Goal: Navigation & Orientation: Find specific page/section

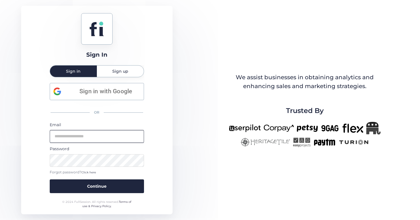
click at [93, 135] on input "email" at bounding box center [97, 136] width 94 height 13
type input "**********"
click at [50, 179] on button "Continue" at bounding box center [97, 186] width 94 height 14
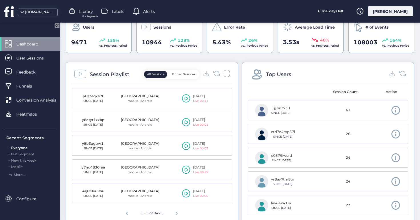
scroll to position [178, 0]
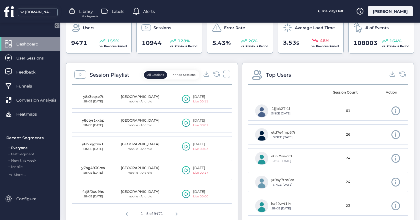
click at [224, 73] on icon at bounding box center [226, 74] width 7 height 8
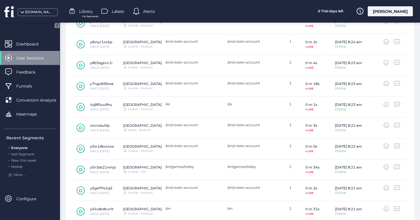
scroll to position [224, 0]
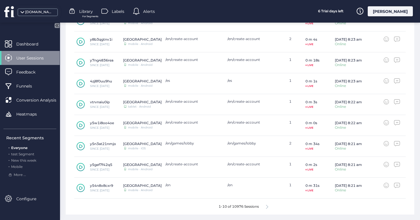
click at [51, 13] on div "[DOMAIN_NAME]" at bounding box center [39, 11] width 29 height 5
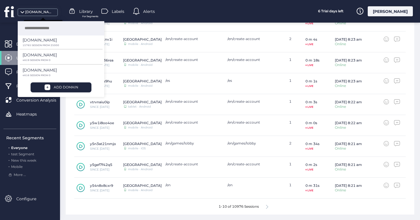
click at [51, 13] on div "[DOMAIN_NAME]" at bounding box center [39, 11] width 29 height 5
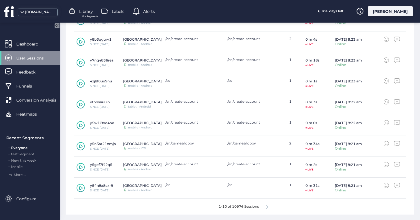
click at [267, 207] on icon at bounding box center [267, 207] width 2 height 4
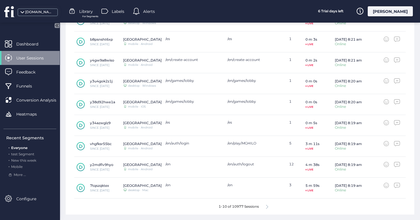
click at [79, 149] on icon at bounding box center [81, 146] width 8 height 9
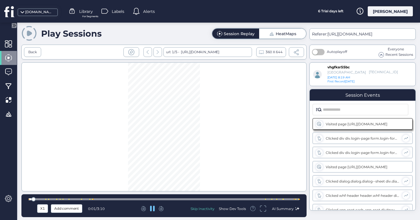
click at [44, 199] on div at bounding box center [164, 199] width 271 height 2
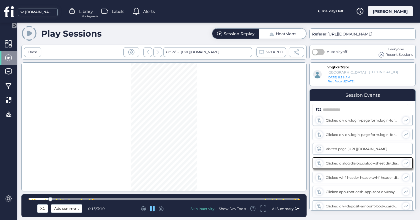
scroll to position [32, 0]
click at [54, 164] on div at bounding box center [163, 126] width 285 height 129
click at [150, 207] on div at bounding box center [152, 209] width 77 height 6
click at [150, 207] on icon at bounding box center [152, 208] width 5 height 5
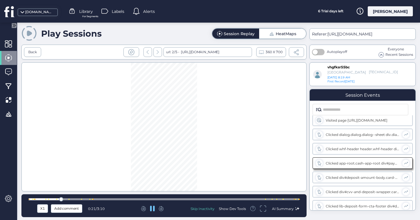
click at [143, 209] on icon at bounding box center [143, 208] width 3 height 4
click at [152, 209] on icon at bounding box center [152, 209] width 5 height 6
click at [152, 209] on icon at bounding box center [152, 208] width 5 height 5
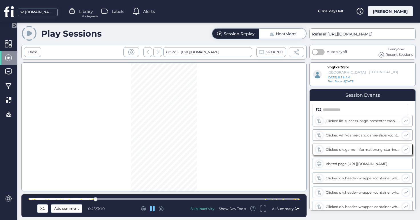
scroll to position [147, 0]
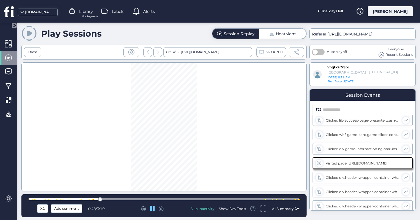
click at [264, 199] on div at bounding box center [164, 199] width 271 height 2
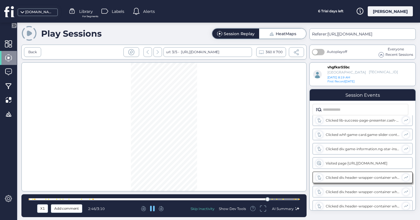
scroll to position [161, 0]
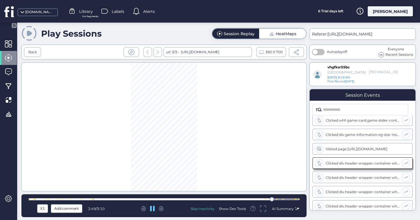
click at [162, 209] on icon at bounding box center [161, 208] width 5 height 5
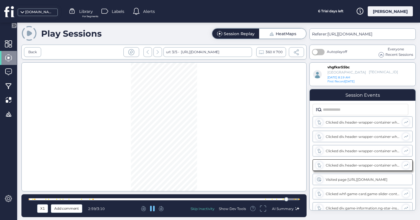
scroll to position [218, 0]
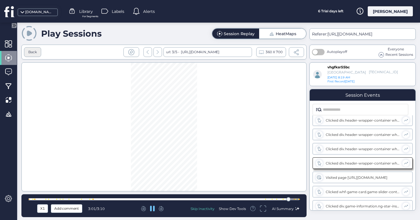
click at [37, 48] on div "Back" at bounding box center [32, 52] width 17 height 10
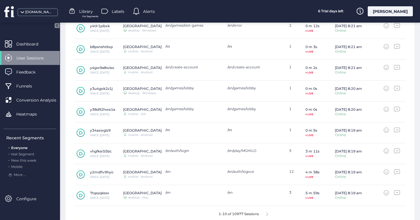
scroll to position [224, 0]
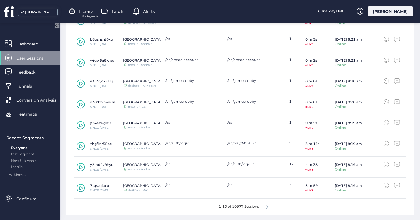
click at [81, 166] on icon at bounding box center [80, 167] width 3 height 4
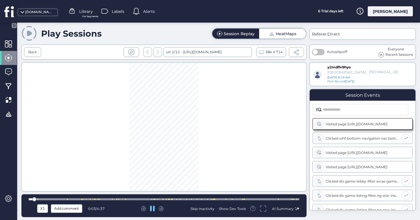
click at [67, 200] on div at bounding box center [164, 199] width 271 height 2
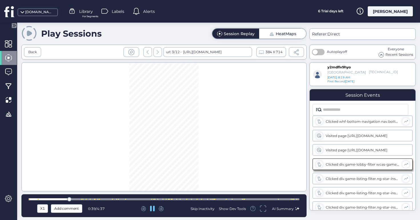
scroll to position [18, 0]
click at [81, 199] on div at bounding box center [164, 199] width 271 height 2
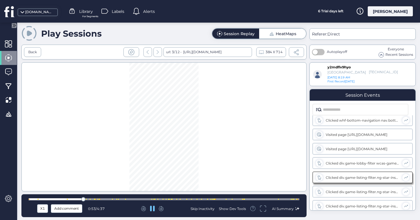
scroll to position [32, 0]
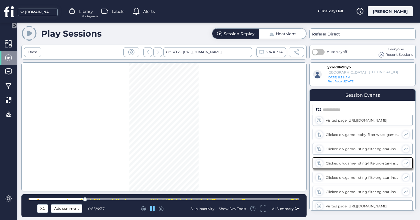
click at [94, 199] on div at bounding box center [94, 199] width 1 height 1
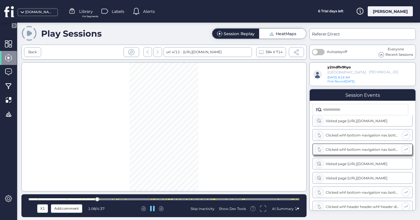
click at [115, 199] on div at bounding box center [164, 199] width 271 height 2
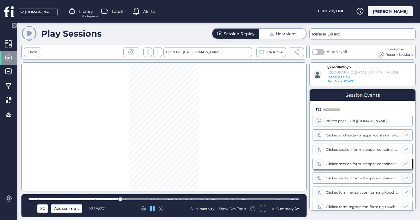
scroll to position [232, 0]
click at [150, 199] on div at bounding box center [164, 199] width 271 height 2
click at [163, 199] on div at bounding box center [164, 199] width 271 height 2
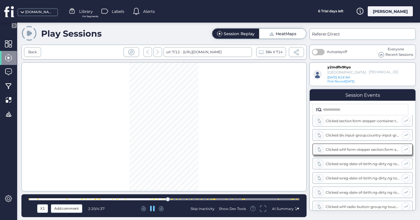
scroll to position [332, 0]
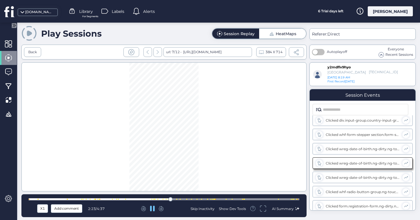
click at [179, 199] on div at bounding box center [164, 199] width 271 height 2
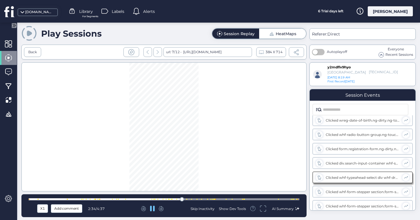
scroll to position [418, 0]
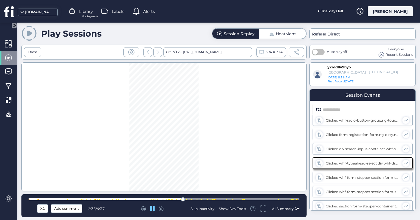
click at [174, 199] on div at bounding box center [164, 199] width 271 height 2
click at [169, 199] on div at bounding box center [169, 199] width 1 height 1
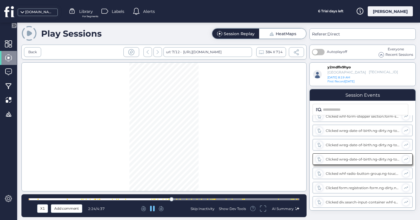
scroll to position [361, 0]
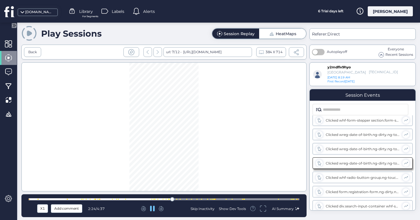
click at [165, 199] on div at bounding box center [164, 199] width 271 height 2
click at [160, 200] on div at bounding box center [164, 199] width 271 height 2
click at [180, 199] on div at bounding box center [180, 199] width 1 height 1
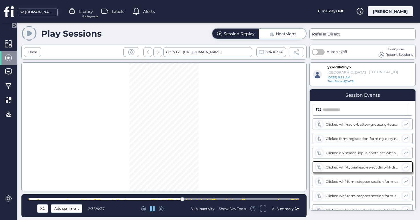
scroll to position [418, 0]
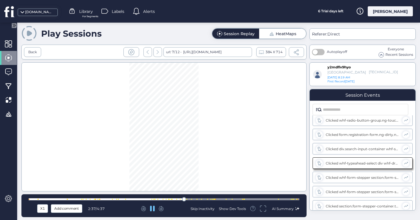
click at [190, 199] on div at bounding box center [164, 199] width 271 height 2
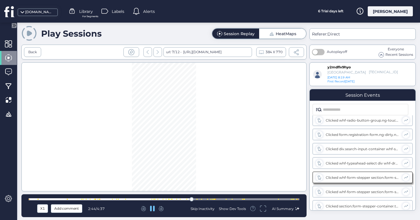
scroll to position [433, 0]
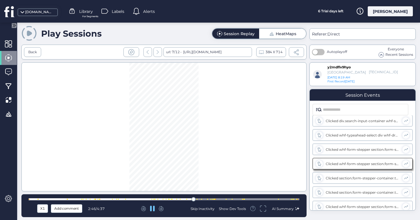
click at [174, 199] on div at bounding box center [164, 199] width 271 height 2
click at [170, 199] on div at bounding box center [169, 199] width 1 height 1
click at [162, 199] on div at bounding box center [164, 199] width 271 height 2
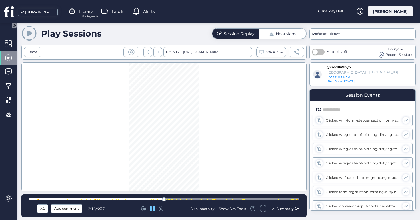
scroll to position [304, 0]
click at [158, 199] on div at bounding box center [158, 199] width 1 height 1
click at [153, 198] on div at bounding box center [164, 199] width 271 height 4
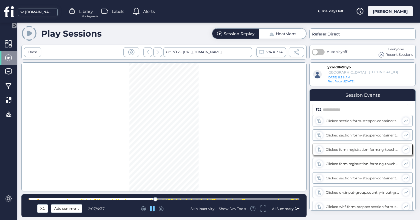
scroll to position [275, 0]
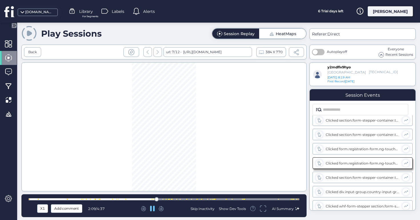
click at [154, 208] on icon at bounding box center [152, 209] width 5 height 6
click at [144, 212] on fs-rewind at bounding box center [143, 209] width 5 height 5
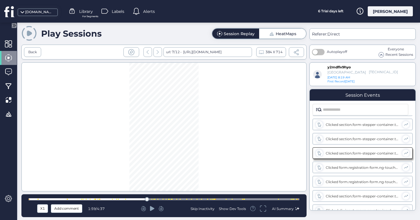
scroll to position [247, 0]
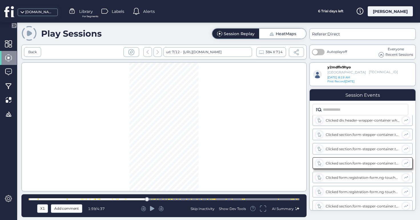
click at [152, 206] on icon at bounding box center [152, 209] width 5 height 6
click at [161, 208] on icon at bounding box center [161, 208] width 3 height 4
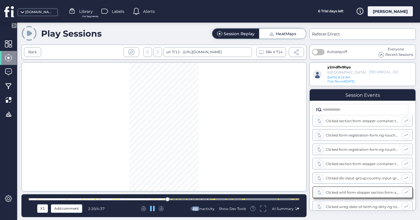
click at [161, 208] on icon at bounding box center [161, 208] width 3 height 4
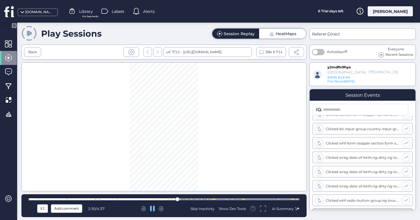
click at [161, 208] on icon at bounding box center [161, 208] width 3 height 4
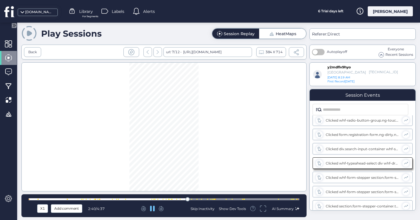
click at [161, 208] on icon at bounding box center [161, 208] width 3 height 4
click at [162, 208] on icon at bounding box center [161, 208] width 5 height 5
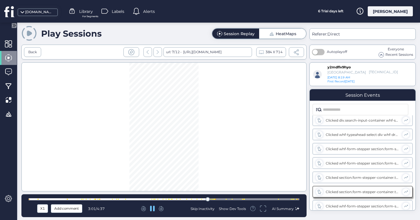
scroll to position [475, 0]
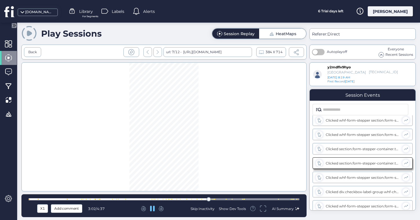
click at [162, 208] on icon at bounding box center [161, 208] width 5 height 5
click at [161, 208] on icon at bounding box center [161, 208] width 3 height 4
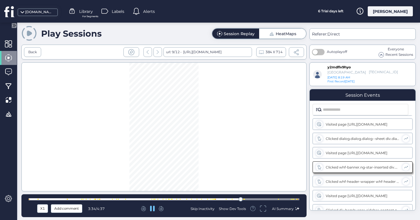
scroll to position [604, 0]
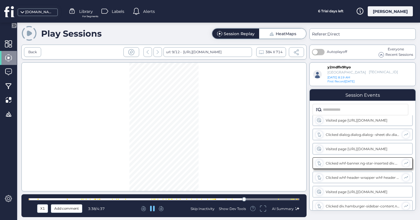
click at [161, 208] on icon at bounding box center [161, 208] width 3 height 4
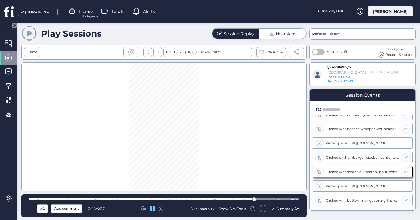
scroll to position [661, 0]
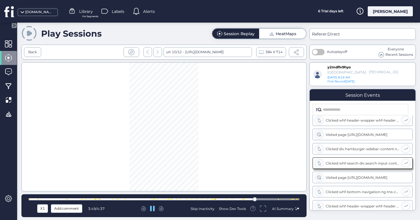
click at [161, 208] on icon at bounding box center [161, 208] width 3 height 4
click at [162, 207] on icon at bounding box center [161, 208] width 5 height 5
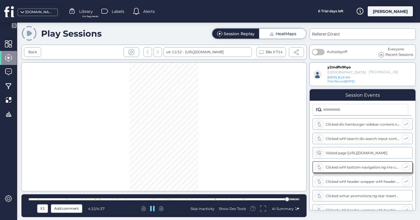
scroll to position [690, 0]
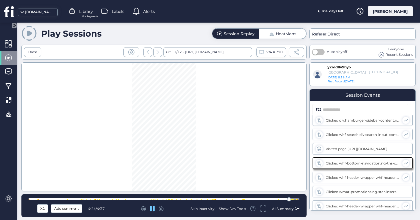
click at [162, 207] on icon at bounding box center [161, 208] width 5 height 5
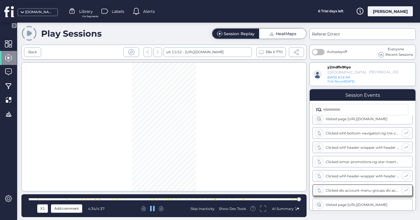
scroll to position [720, 0]
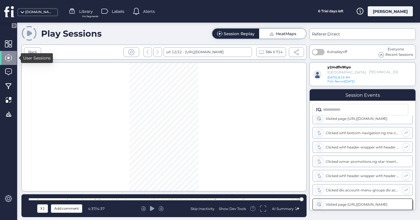
click at [29, 53] on div "User Sessions" at bounding box center [37, 58] width 32 height 10
click at [34, 49] on div "Back" at bounding box center [32, 51] width 9 height 5
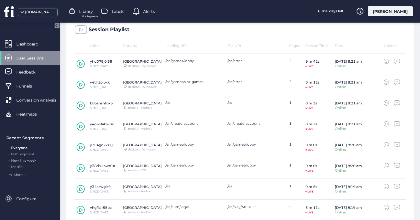
scroll to position [165, 0]
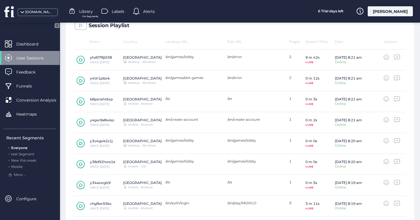
click at [81, 61] on icon at bounding box center [80, 60] width 3 height 4
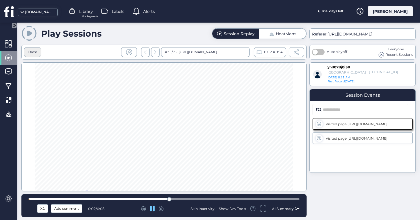
click at [31, 49] on div "Back" at bounding box center [32, 51] width 9 height 5
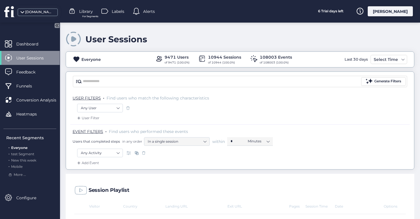
click at [318, 178] on div "Session Playlist" at bounding box center [240, 189] width 349 height 30
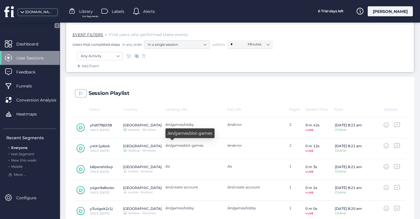
scroll to position [156, 0]
